Goal: Check status: Check status

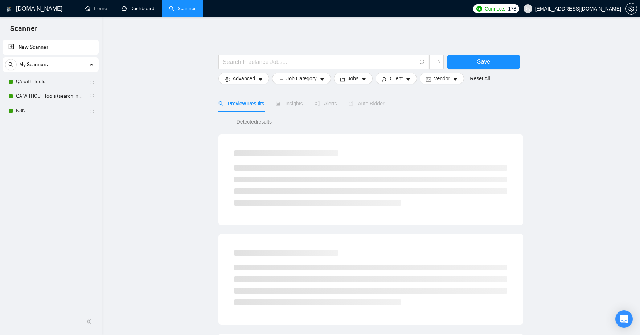
click at [129, 9] on link "Dashboard" at bounding box center [138, 8] width 33 height 6
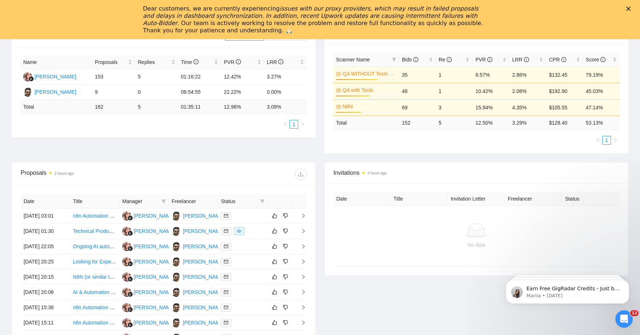
scroll to position [144, 0]
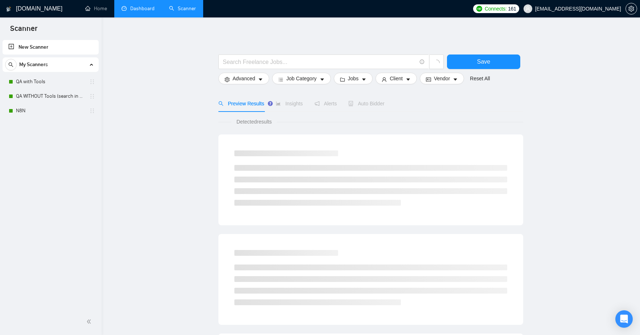
click at [150, 9] on link "Dashboard" at bounding box center [138, 8] width 33 height 6
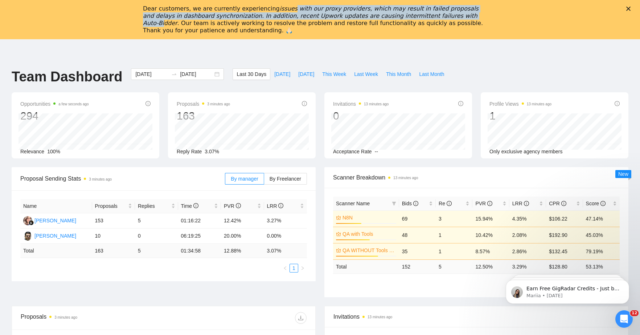
drag, startPoint x: 283, startPoint y: 11, endPoint x: 429, endPoint y: 12, distance: 145.6
click at [429, 12] on icon "issues with our proxy providers, which may result in failed proposals and delay…" at bounding box center [311, 15] width 336 height 21
click at [368, 15] on icon "issues with our proxy providers, which may result in failed proposals and delay…" at bounding box center [311, 15] width 336 height 21
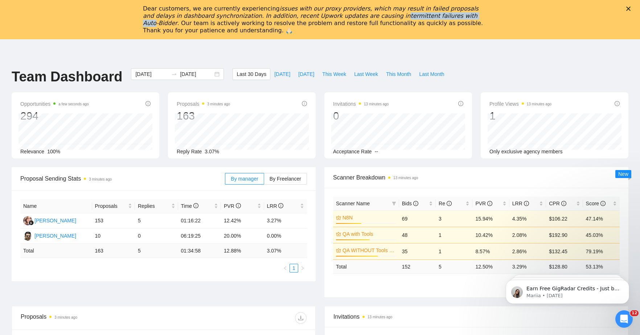
drag, startPoint x: 346, startPoint y: 15, endPoint x: 420, endPoint y: 13, distance: 73.7
click at [421, 13] on icon "issues with our proxy providers, which may result in failed proposals and delay…" at bounding box center [311, 15] width 336 height 21
drag, startPoint x: 199, startPoint y: 19, endPoint x: 259, endPoint y: 16, distance: 60.0
click at [259, 16] on icon "issues with our proxy providers, which may result in failed proposals and delay…" at bounding box center [311, 15] width 336 height 21
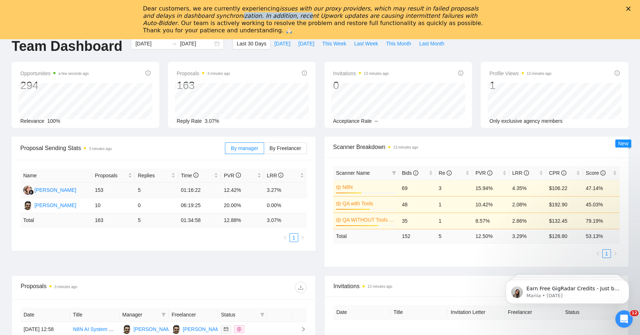
scroll to position [47, 0]
